Goal: Information Seeking & Learning: Learn about a topic

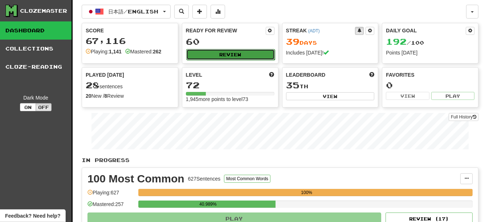
click at [235, 58] on button "Review" at bounding box center [230, 54] width 89 height 11
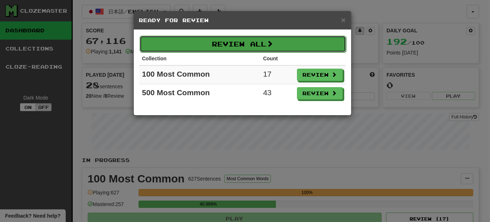
click at [251, 50] on button "Review All" at bounding box center [242, 44] width 206 height 17
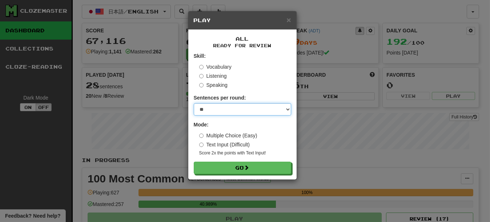
drag, startPoint x: 223, startPoint y: 111, endPoint x: 221, endPoint y: 114, distance: 3.7
click at [223, 111] on select "* ** ** ** ** ** *** ********" at bounding box center [242, 109] width 97 height 12
select select "*"
click at [194, 104] on select "* ** ** ** ** ** *** ********" at bounding box center [242, 109] width 97 height 12
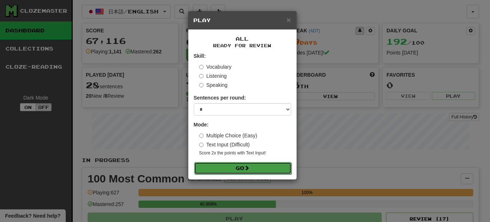
click at [231, 166] on button "Go" at bounding box center [242, 168] width 97 height 12
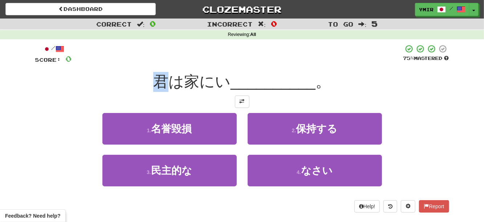
drag, startPoint x: 157, startPoint y: 84, endPoint x: 165, endPoint y: 82, distance: 8.1
click at [165, 82] on span "君は家にい" at bounding box center [191, 81] width 77 height 17
copy span "君"
click at [119, 87] on div "君は家にい __________ 。" at bounding box center [242, 82] width 414 height 20
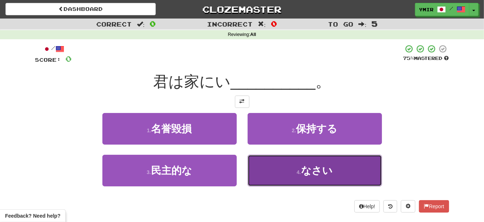
click at [289, 178] on button "4 . なさい" at bounding box center [315, 171] width 134 height 32
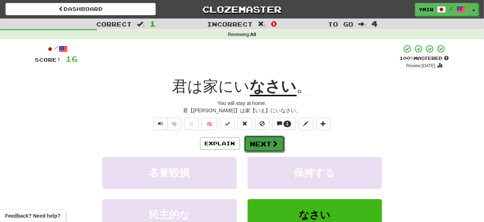
click at [275, 149] on button "Next" at bounding box center [264, 143] width 41 height 17
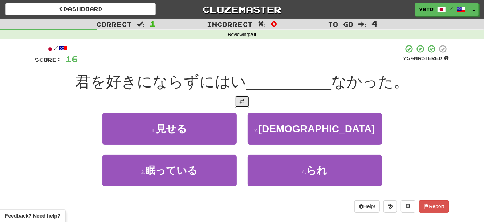
click at [240, 103] on span at bounding box center [242, 101] width 5 height 5
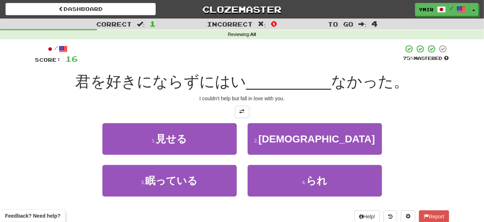
click at [244, 140] on div "2 . [DEMOGRAPHIC_DATA]" at bounding box center [314, 144] width 145 height 42
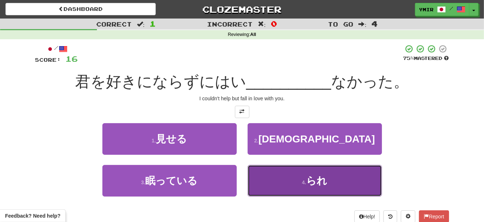
click at [256, 181] on button "4 . られ" at bounding box center [315, 181] width 134 height 32
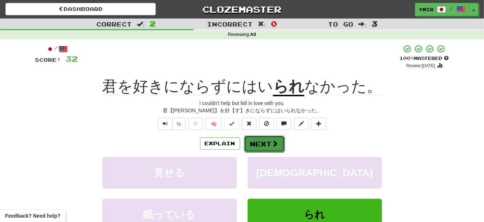
click at [253, 143] on button "Next" at bounding box center [264, 143] width 41 height 17
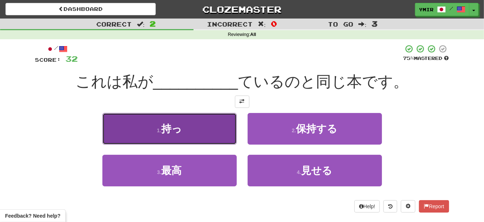
click at [216, 135] on button "1 . 持っ" at bounding box center [169, 129] width 134 height 32
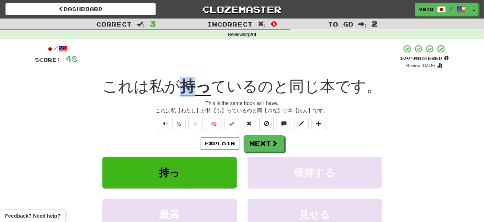
drag, startPoint x: 183, startPoint y: 80, endPoint x: 193, endPoint y: 79, distance: 9.1
click at [193, 79] on u "持っ" at bounding box center [195, 87] width 31 height 19
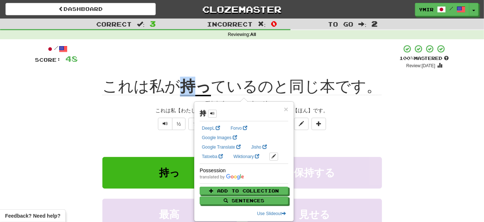
copy u "持"
click at [185, 59] on div "+ 16" at bounding box center [239, 56] width 322 height 25
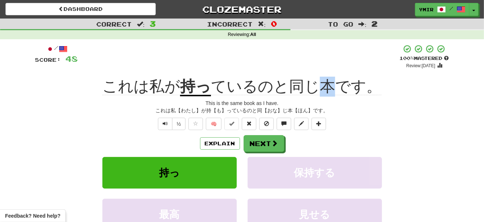
drag, startPoint x: 322, startPoint y: 86, endPoint x: 329, endPoint y: 85, distance: 6.6
click at [329, 85] on span "ているのと同じ本です。" at bounding box center [296, 86] width 171 height 17
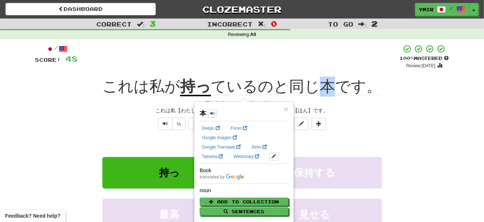
copy span "本"
click at [415, 117] on div "/ Score: 48 + 16 100 % Mastered Review: [DATE] これは私が 持っ ているのと同じ本です。 This is the…" at bounding box center [242, 161] width 414 height 235
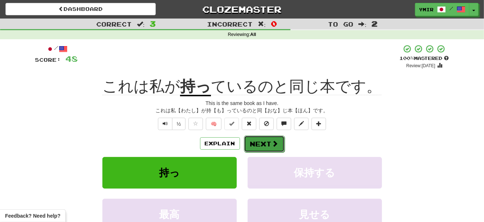
click at [256, 143] on button "Next" at bounding box center [264, 143] width 41 height 17
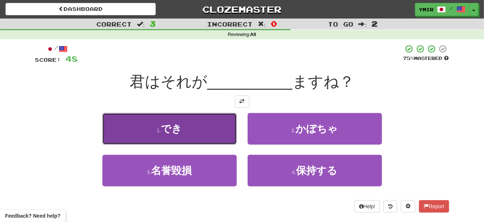
click at [215, 139] on button "1 . でき" at bounding box center [169, 129] width 134 height 32
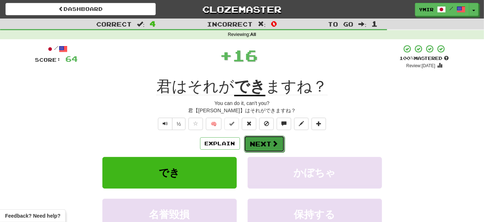
click at [256, 147] on button "Next" at bounding box center [264, 143] width 41 height 17
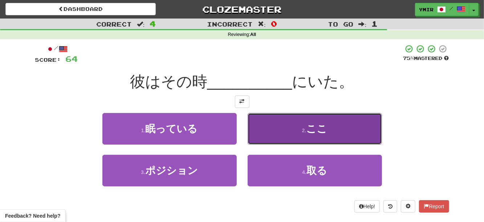
click at [259, 140] on button "2 . ここ" at bounding box center [315, 129] width 134 height 32
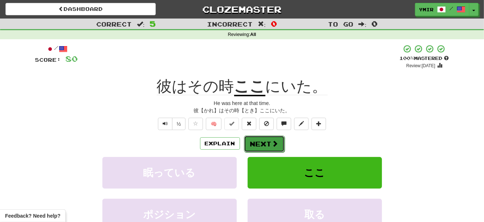
click at [256, 147] on button "Next" at bounding box center [264, 143] width 41 height 17
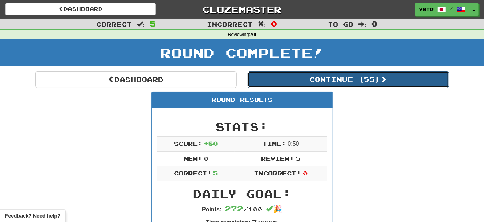
click at [316, 80] on button "Continue ( 55 )" at bounding box center [349, 79] width 202 height 17
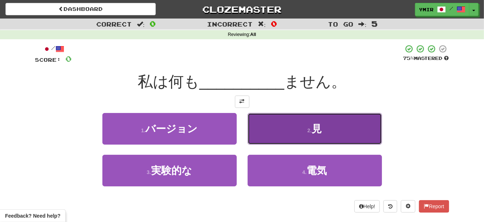
click at [298, 129] on button "2 . 見" at bounding box center [315, 129] width 134 height 32
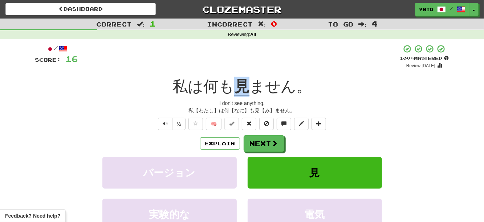
drag, startPoint x: 237, startPoint y: 84, endPoint x: 248, endPoint y: 85, distance: 11.3
click at [248, 85] on u "見" at bounding box center [241, 87] width 15 height 19
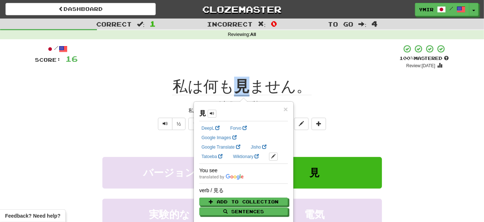
copy u "見"
click at [376, 86] on div "私は何も 見 ません。" at bounding box center [242, 87] width 414 height 20
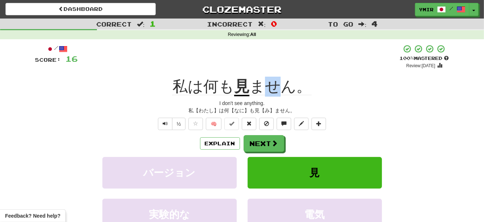
drag, startPoint x: 267, startPoint y: 86, endPoint x: 275, endPoint y: 85, distance: 8.4
click at [275, 85] on span "ません。" at bounding box center [281, 86] width 62 height 17
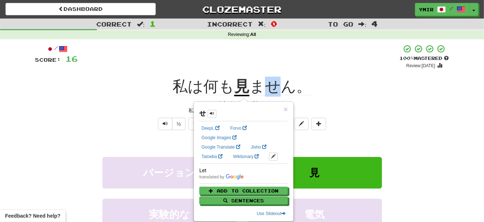
copy span "せ"
click at [143, 90] on div "私は何も 見 ません。" at bounding box center [242, 87] width 414 height 20
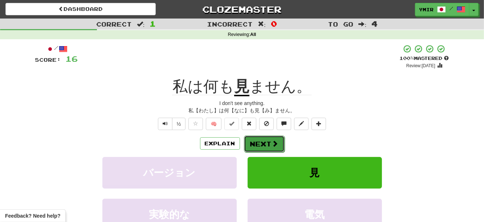
click at [265, 146] on button "Next" at bounding box center [264, 143] width 41 height 17
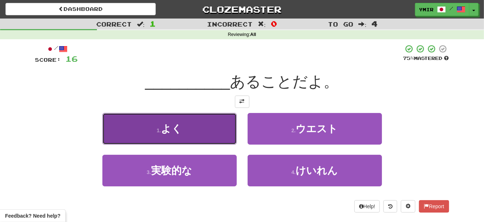
click at [210, 127] on button "1 . よく" at bounding box center [169, 129] width 134 height 32
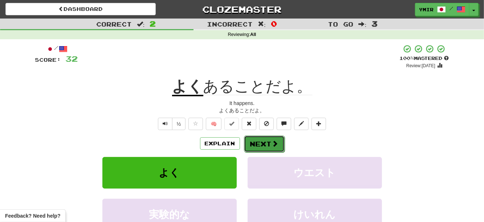
click at [273, 145] on span at bounding box center [275, 143] width 7 height 7
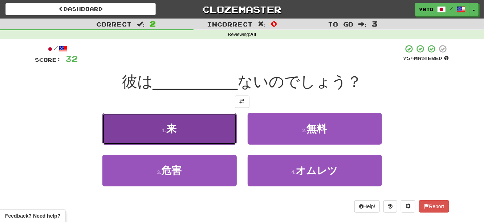
click at [221, 141] on button "1 . 来" at bounding box center [169, 129] width 134 height 32
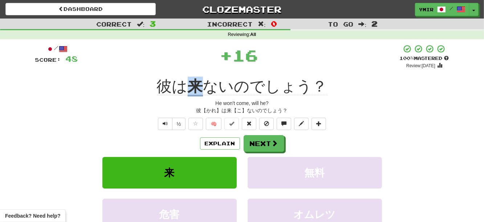
drag, startPoint x: 190, startPoint y: 77, endPoint x: 199, endPoint y: 76, distance: 9.5
click at [199, 76] on div "/ Score: 48 + 16 100 % Mastered Review: [DATE] 彼は 来 ないのでしょう？ He won't come, wil…" at bounding box center [242, 161] width 414 height 235
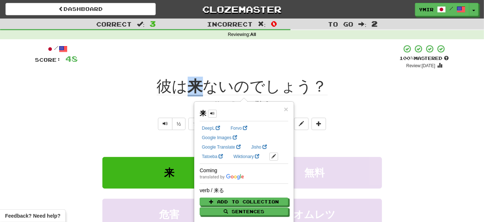
copy u "来"
click at [116, 92] on div "彼は 来 ないのでしょう？" at bounding box center [242, 87] width 414 height 20
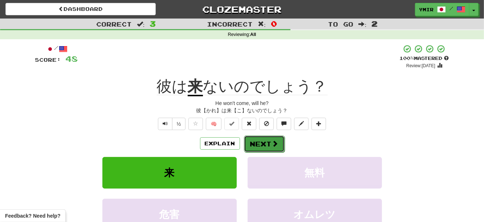
click at [264, 143] on button "Next" at bounding box center [264, 143] width 41 height 17
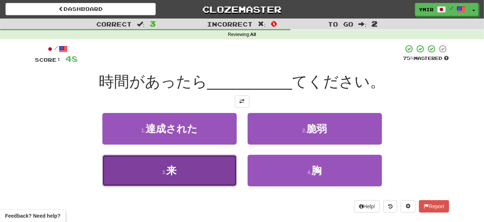
click at [148, 167] on button "3 . 来" at bounding box center [169, 171] width 134 height 32
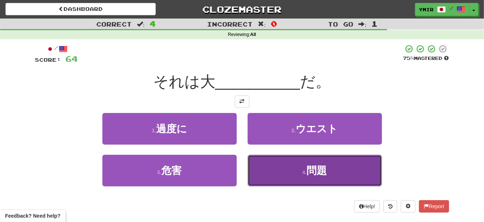
click at [314, 172] on span "問題" at bounding box center [317, 170] width 20 height 11
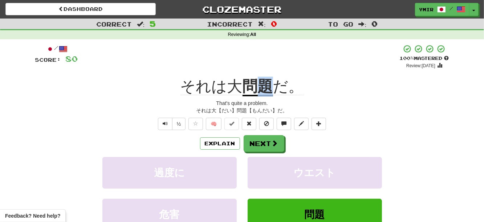
drag, startPoint x: 257, startPoint y: 84, endPoint x: 268, endPoint y: 84, distance: 10.9
click at [268, 84] on u "問題" at bounding box center [258, 87] width 31 height 19
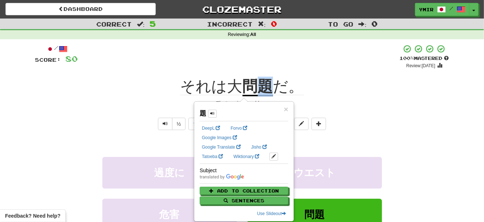
copy u "題"
click at [473, 125] on div "Correct : 5 Incorrect : 0 To go : 0 Reviewing : All / Score: 80 + 16 100 % Mast…" at bounding box center [242, 154] width 484 height 271
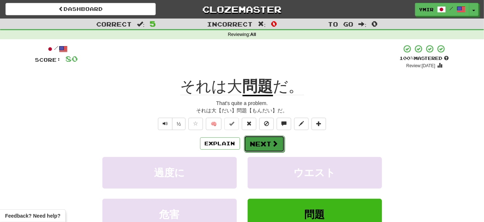
click at [258, 145] on button "Next" at bounding box center [264, 143] width 41 height 17
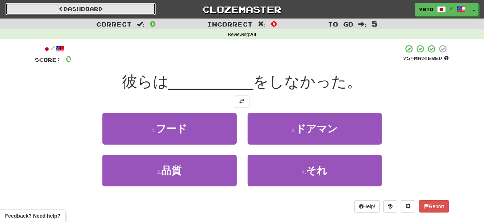
click at [114, 9] on link "Dashboard" at bounding box center [80, 9] width 150 height 12
